Goal: Communication & Community: Answer question/provide support

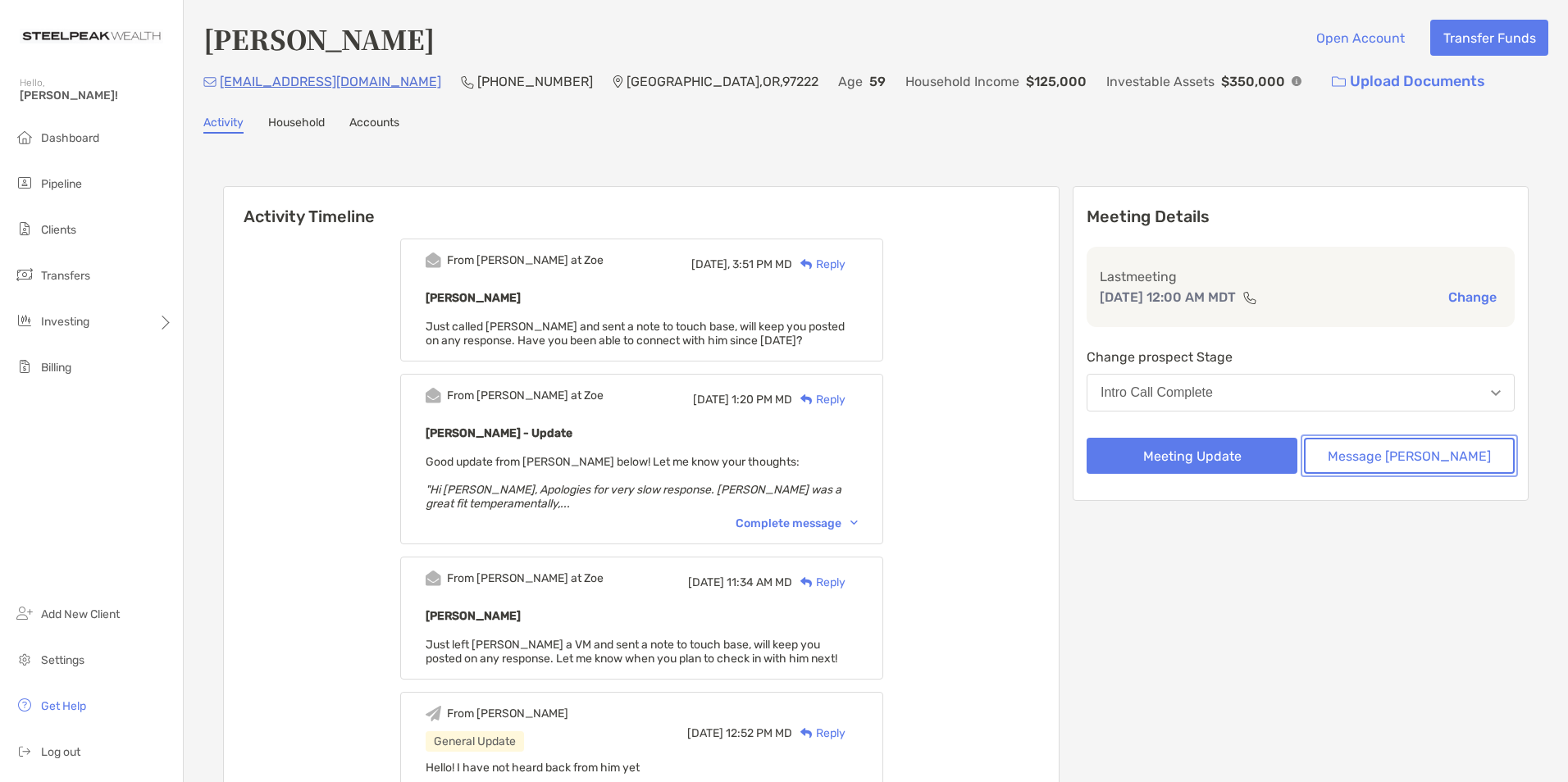
click at [1402, 445] on button "Message [PERSON_NAME]" at bounding box center [1408, 456] width 211 height 36
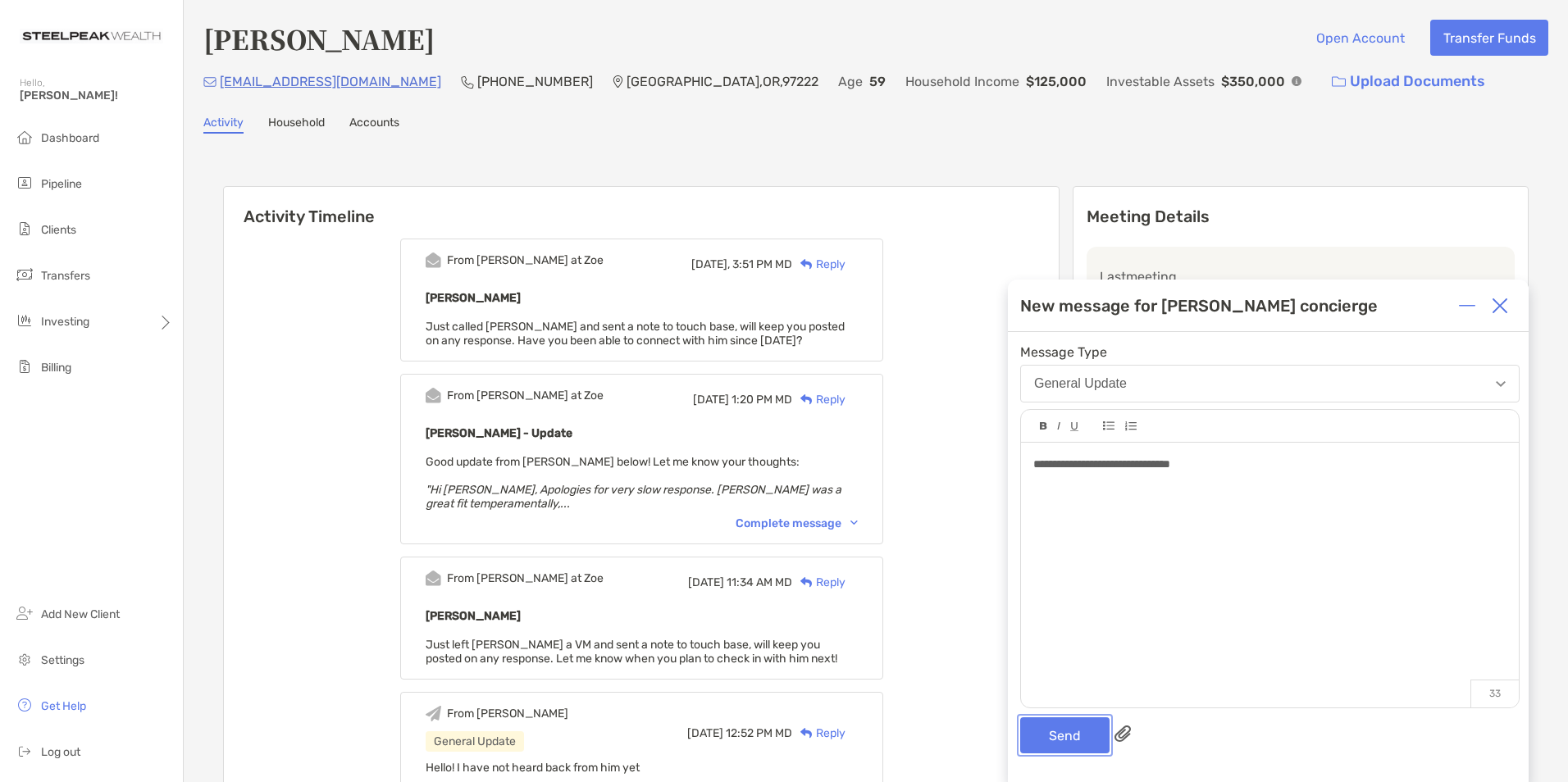
click at [1067, 728] on button "Send" at bounding box center [1065, 736] width 89 height 36
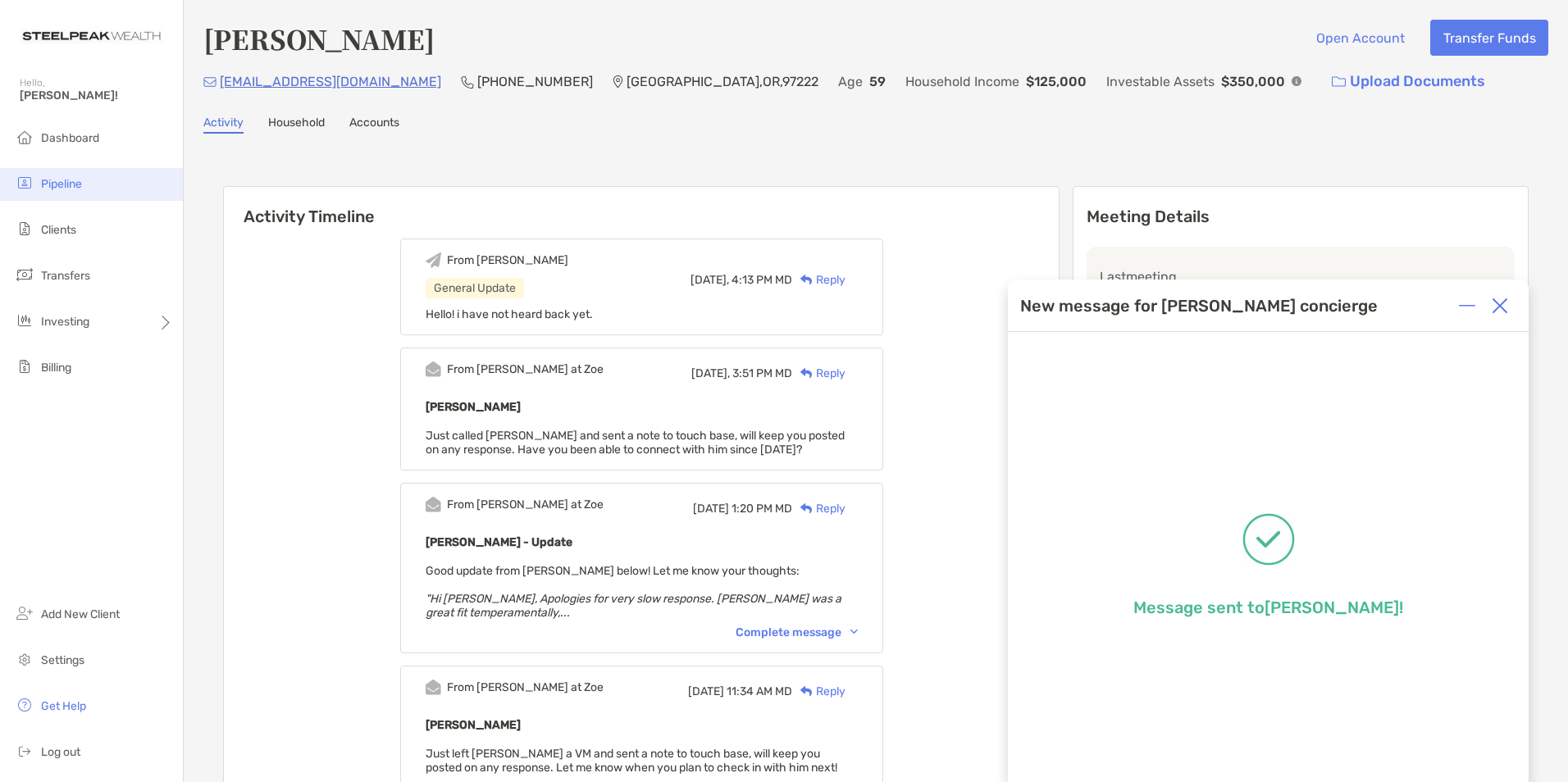
click at [67, 193] on li "Pipeline" at bounding box center [91, 184] width 183 height 33
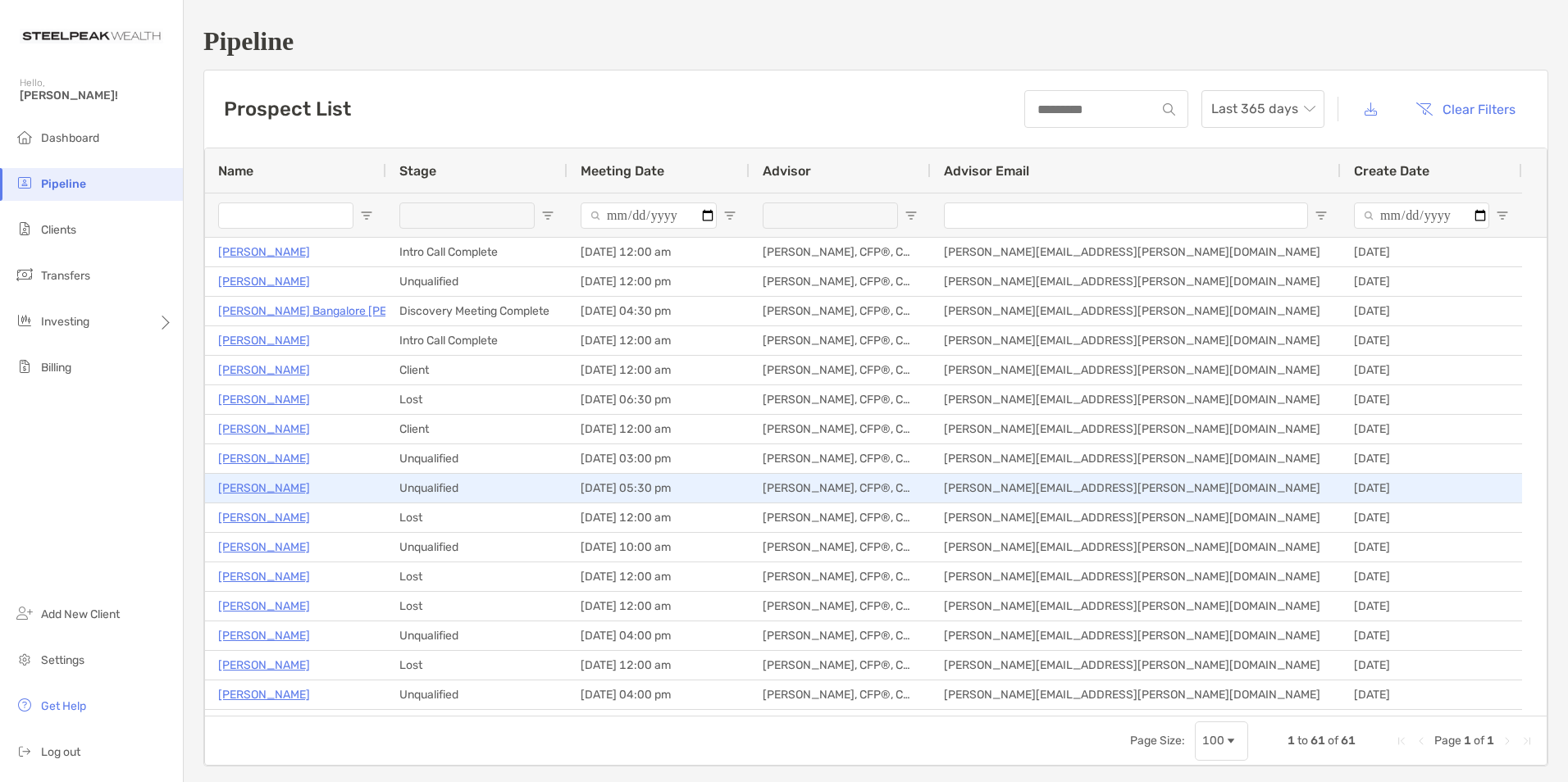
type input "**********"
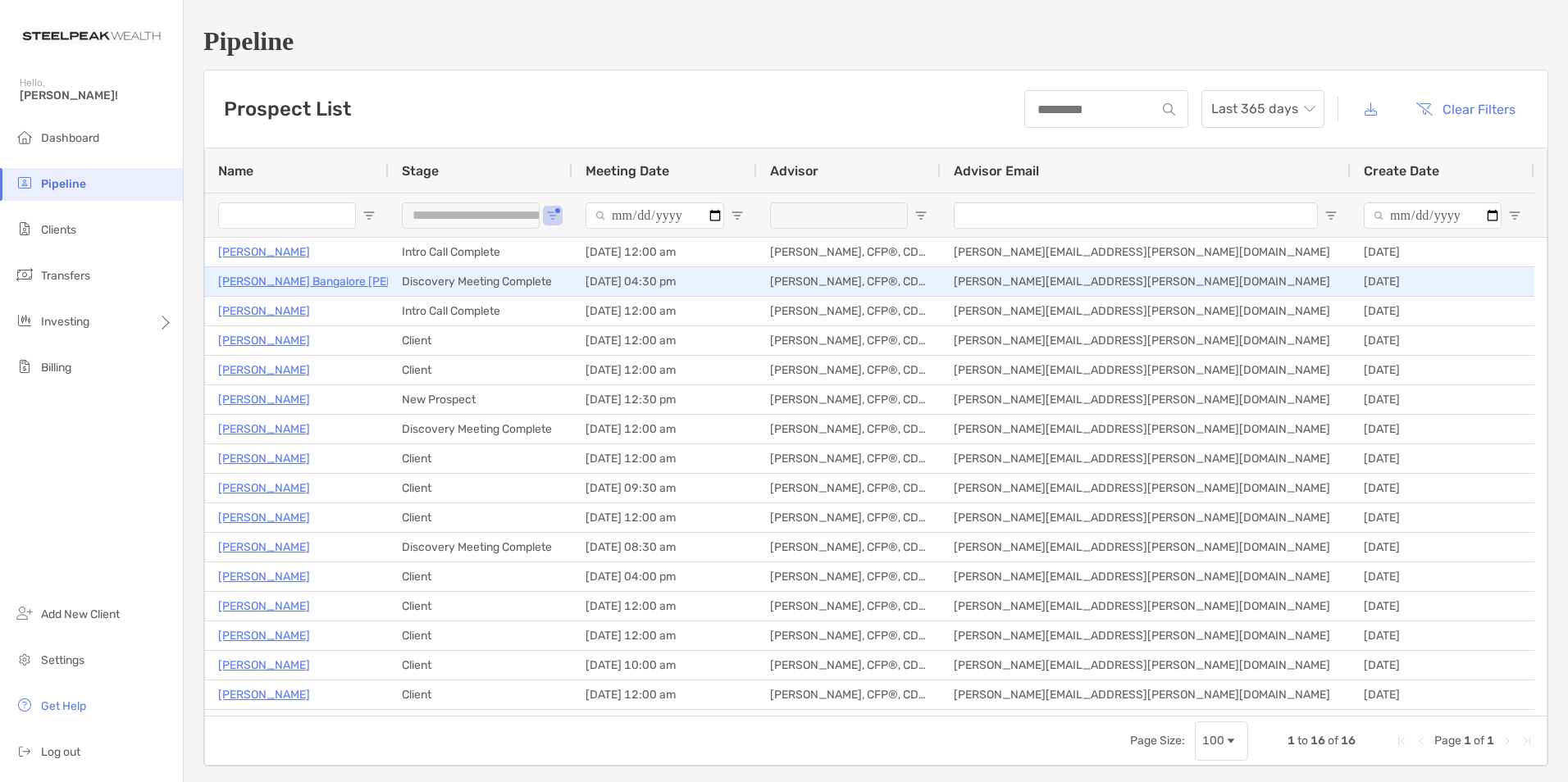
click at [312, 288] on p "[PERSON_NAME] Bangalore [PERSON_NAME]" at bounding box center [339, 281] width 242 height 21
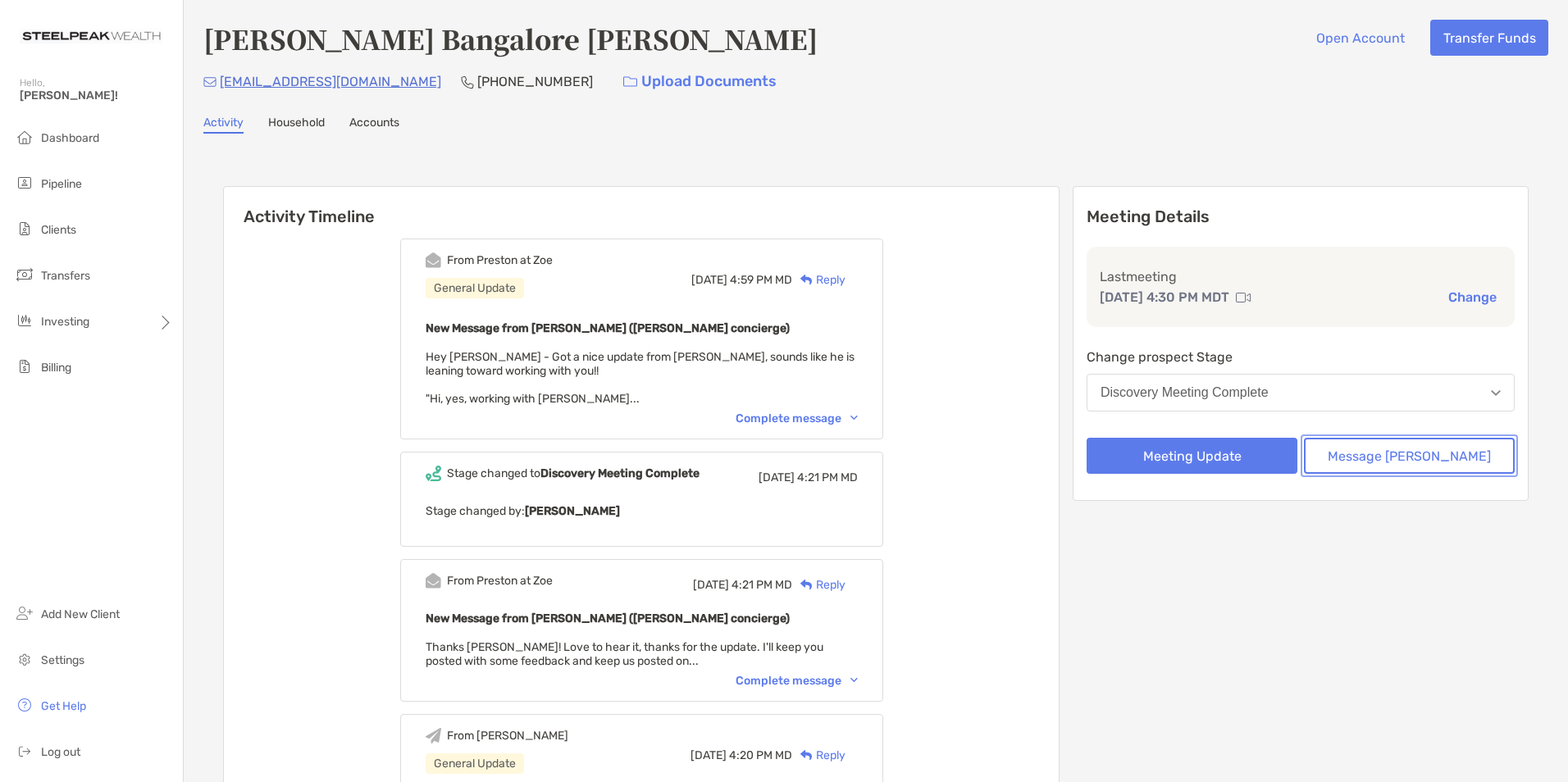
click at [1412, 457] on button "Message [PERSON_NAME]" at bounding box center [1408, 456] width 211 height 36
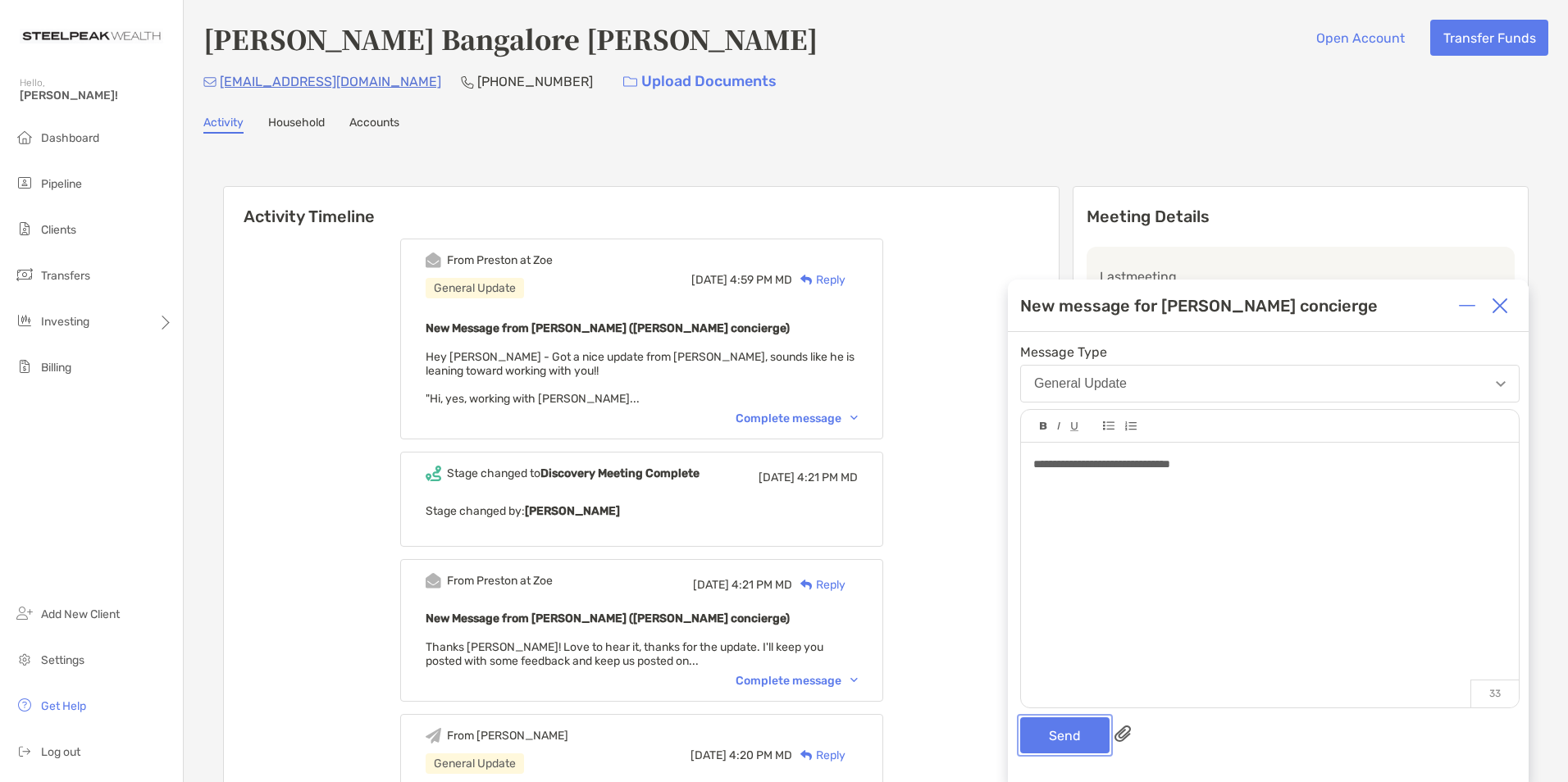
click at [1057, 725] on button "Send" at bounding box center [1065, 736] width 89 height 36
